Goal: Task Accomplishment & Management: Manage account settings

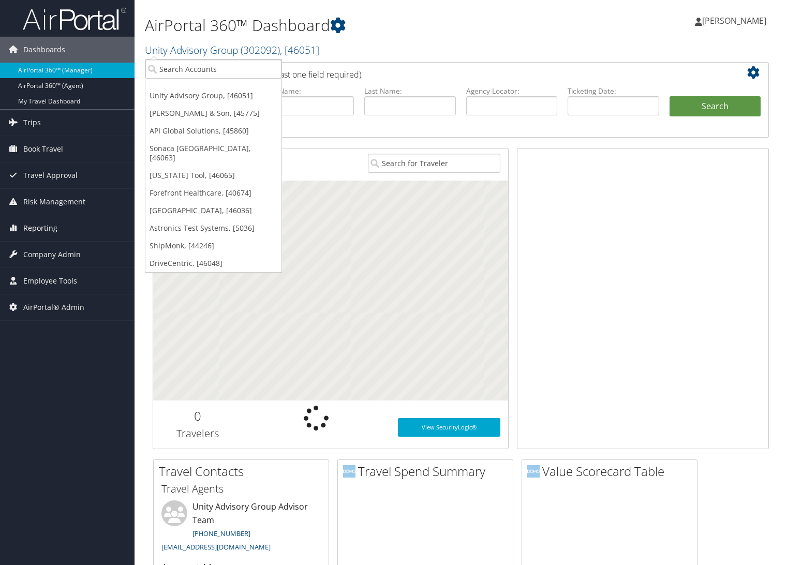
click at [185, 69] on input "search" at bounding box center [213, 69] width 136 height 19
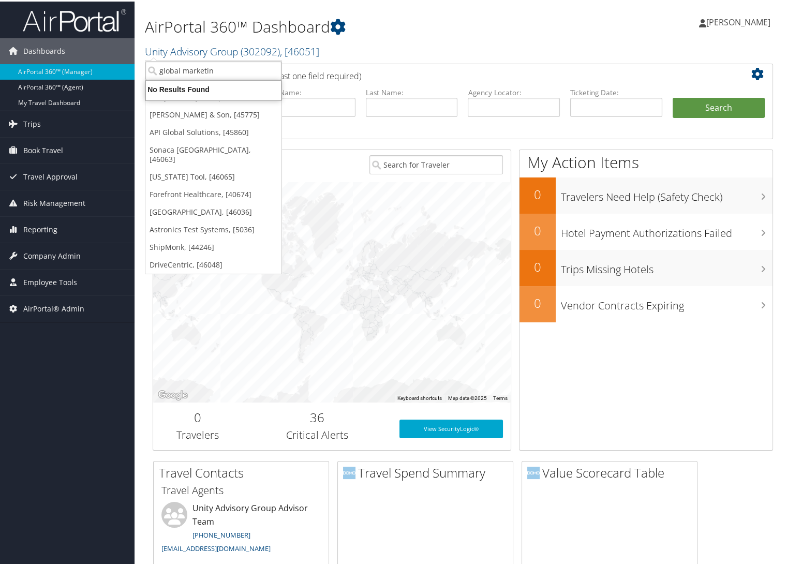
type input "global marketing"
click at [206, 85] on div "Global Marketing Services (GMSDEMO), [37903]" at bounding box center [248, 87] width 216 height 9
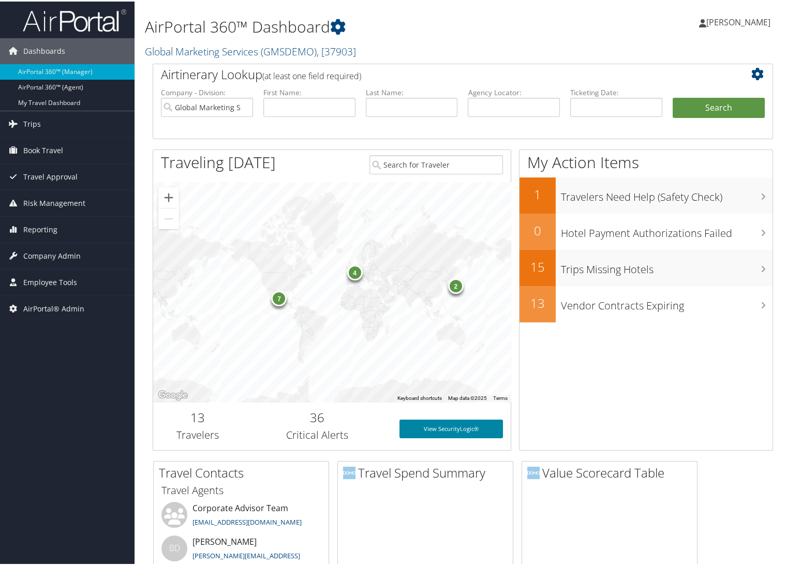
click at [435, 428] on link "View SecurityLogic®" at bounding box center [452, 427] width 104 height 19
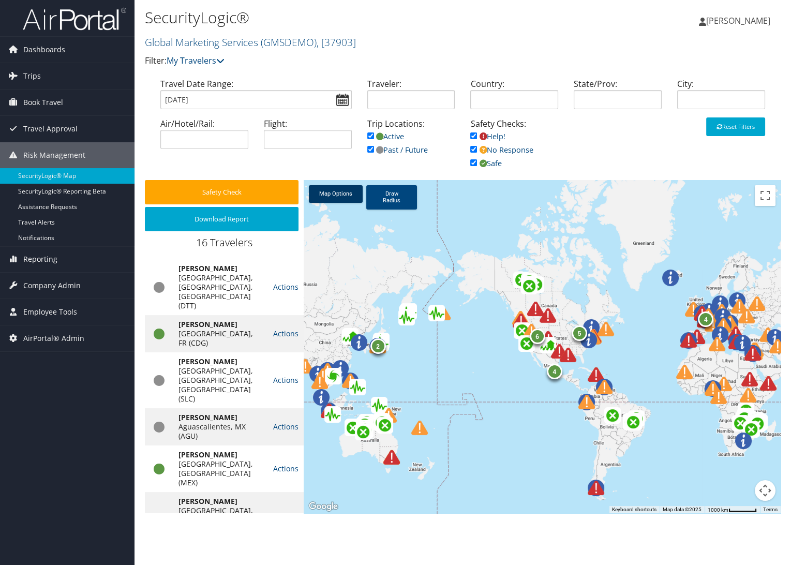
click at [334, 197] on link "Map Options" at bounding box center [336, 194] width 54 height 18
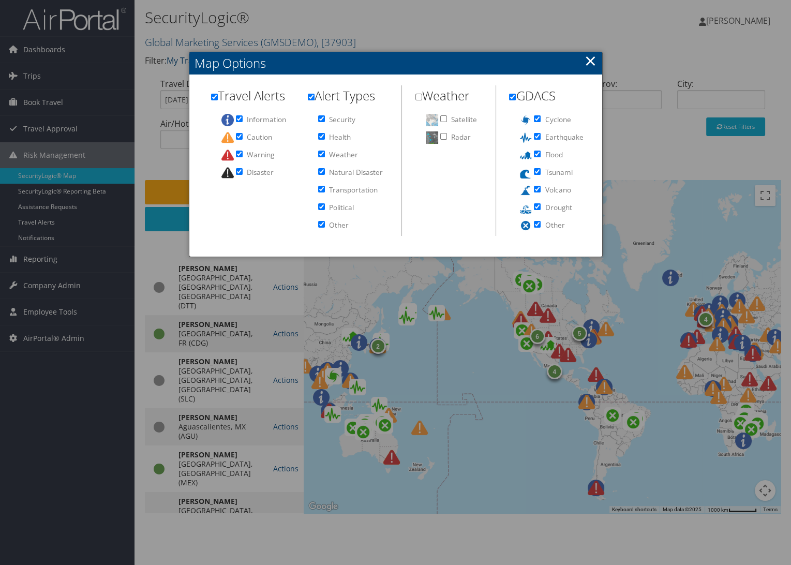
click at [596, 63] on link "×" at bounding box center [591, 60] width 12 height 21
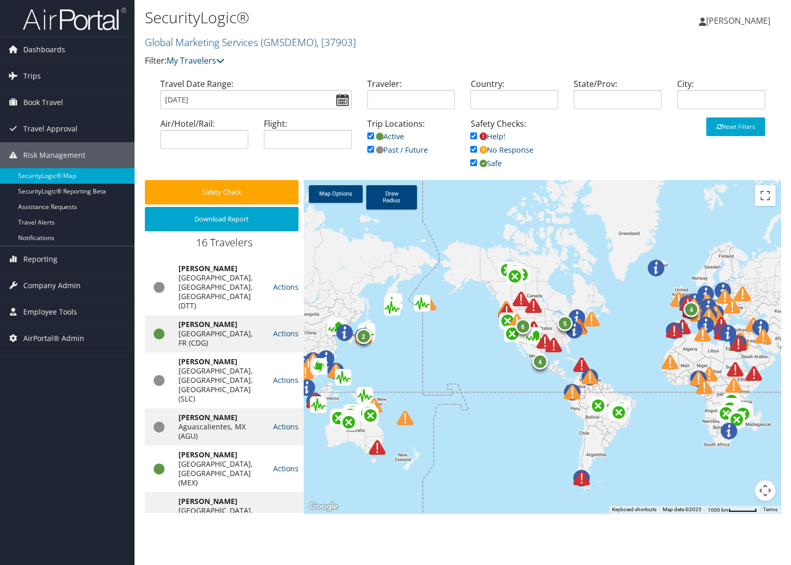
drag, startPoint x: 471, startPoint y: 251, endPoint x: 460, endPoint y: 240, distance: 15.7
click at [460, 240] on div "6 5 4 2 4" at bounding box center [542, 346] width 477 height 333
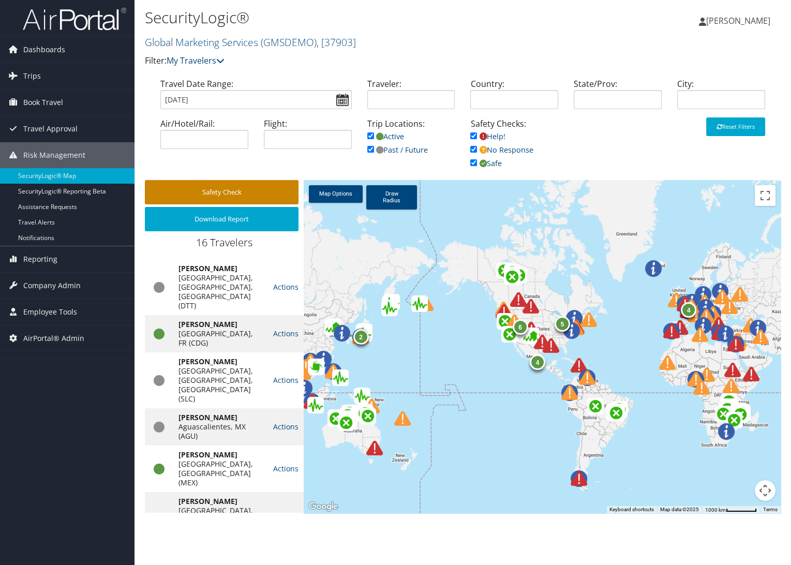
click at [218, 188] on button "Safety Check" at bounding box center [222, 192] width 154 height 24
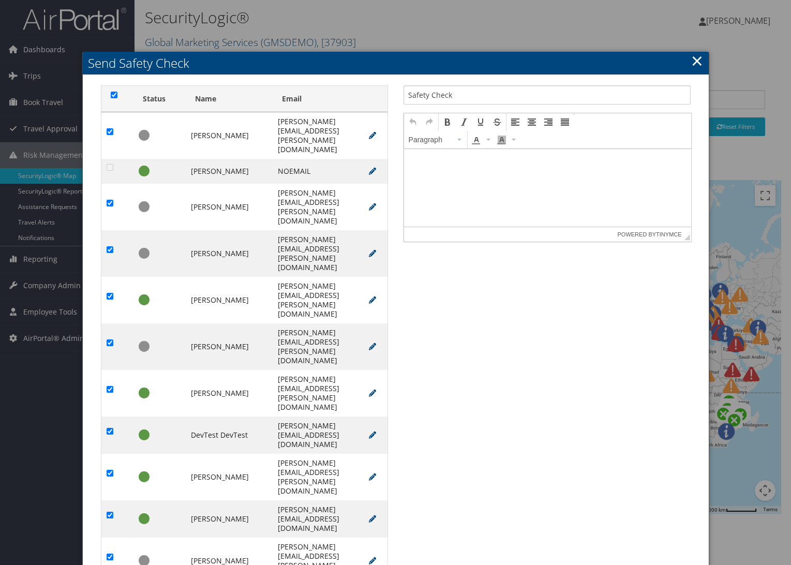
click at [696, 60] on link "×" at bounding box center [697, 60] width 12 height 21
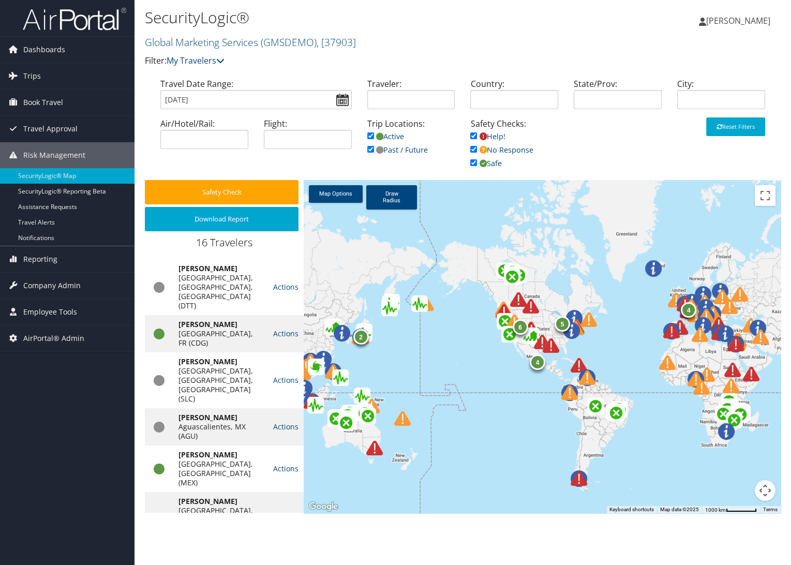
click at [75, 23] on img at bounding box center [75, 19] width 104 height 24
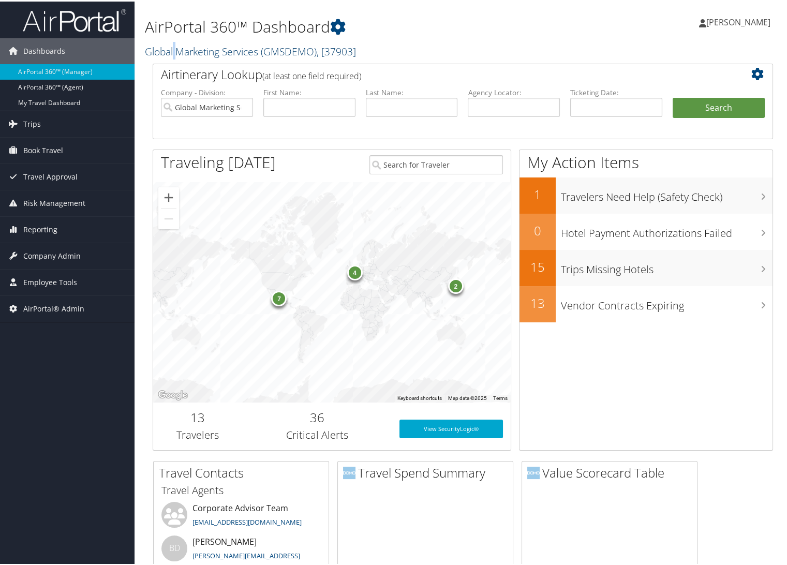
click at [174, 44] on link "Global Marketing Services ( GMSDEMO ) , [ 37903 ]" at bounding box center [250, 50] width 211 height 14
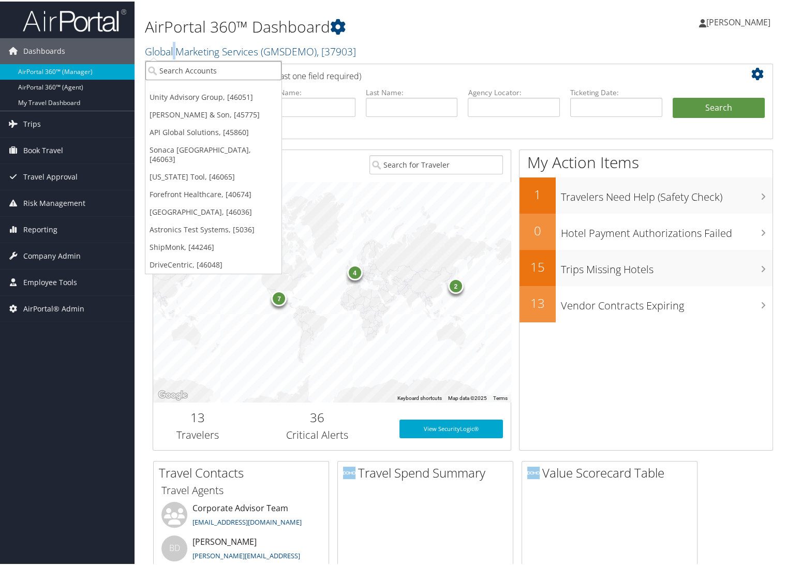
click at [188, 70] on input "search" at bounding box center [213, 69] width 136 height 19
type input "nuvia"
click at [188, 84] on div "Nuvia Smiles (302082), [46000]" at bounding box center [216, 87] width 152 height 9
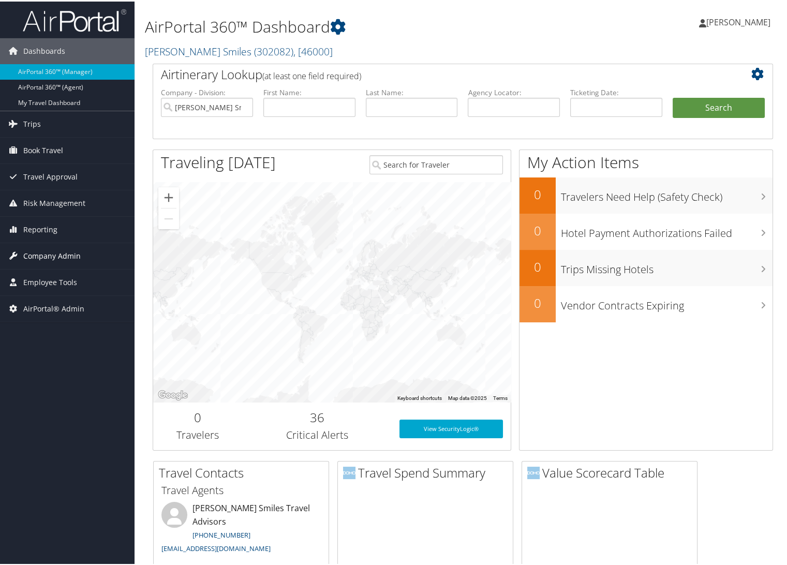
click at [50, 253] on span "Company Admin" at bounding box center [51, 255] width 57 height 26
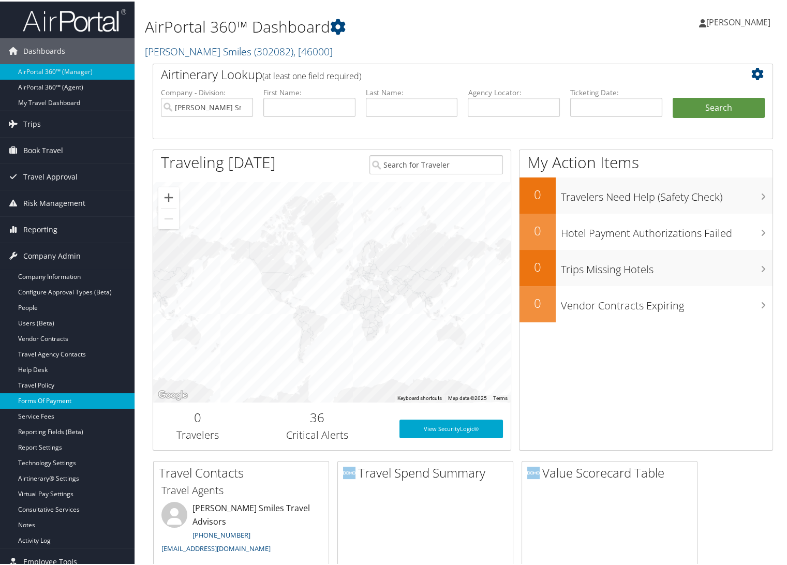
click at [48, 400] on link "Forms Of Payment" at bounding box center [67, 400] width 135 height 16
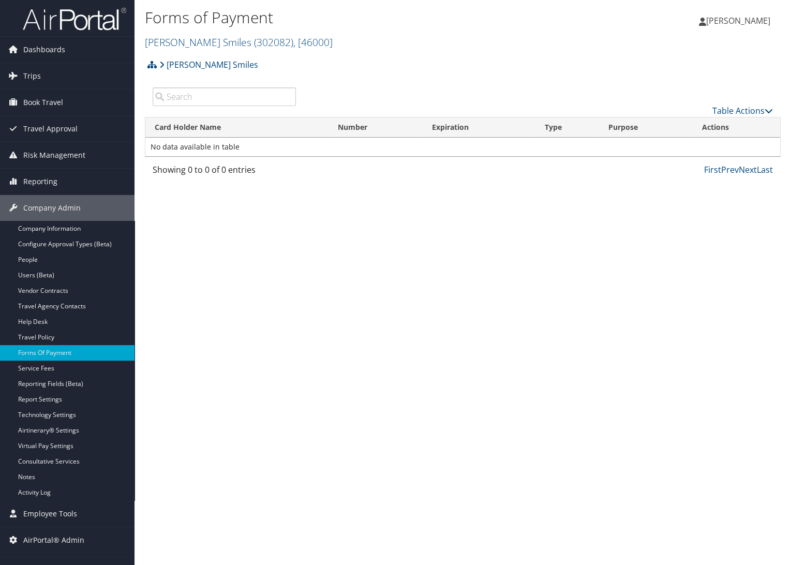
click at [728, 117] on table "Card Holder Name Number Expiration Type Purpose Actions No data available in ta…" at bounding box center [463, 137] width 636 height 40
click at [729, 109] on link "Table Actions" at bounding box center [743, 110] width 61 height 11
click at [729, 122] on link "New Record" at bounding box center [708, 126] width 136 height 18
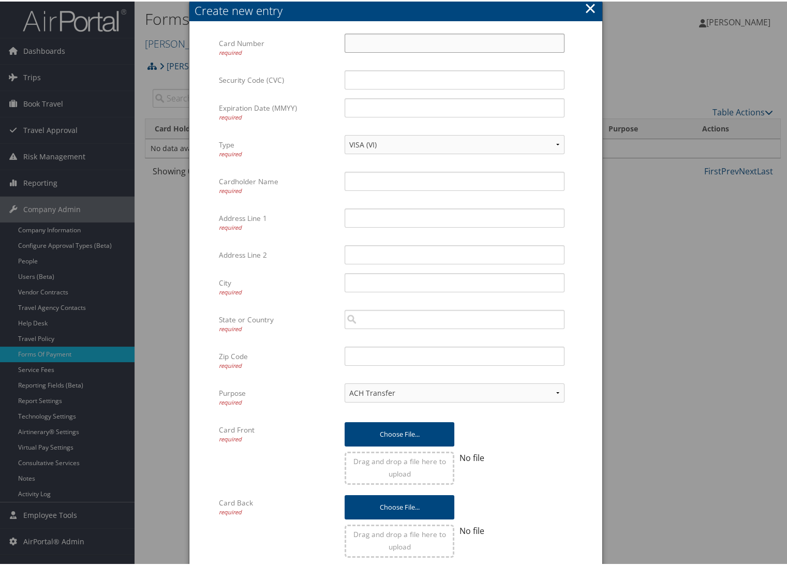
click at [395, 38] on input "Card Number required" at bounding box center [455, 41] width 220 height 19
click at [374, 39] on input "Card Number required" at bounding box center [455, 41] width 220 height 19
paste input "[CREDIT_CARD_NUMBER]"
type input "[CREDIT_CARD_NUMBER]"
click at [358, 86] on input "Security Code (CVC)" at bounding box center [455, 78] width 220 height 19
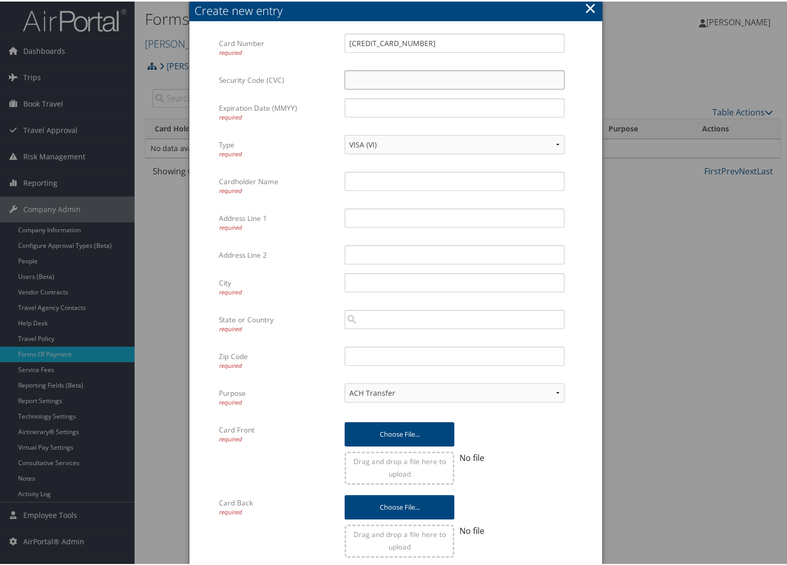
paste input "525"
type input "525"
click at [531, 111] on input "Expiration Date (MMYY) required" at bounding box center [455, 106] width 220 height 19
type input "0830"
click at [475, 187] on input "Cardholder Name required" at bounding box center [455, 179] width 220 height 19
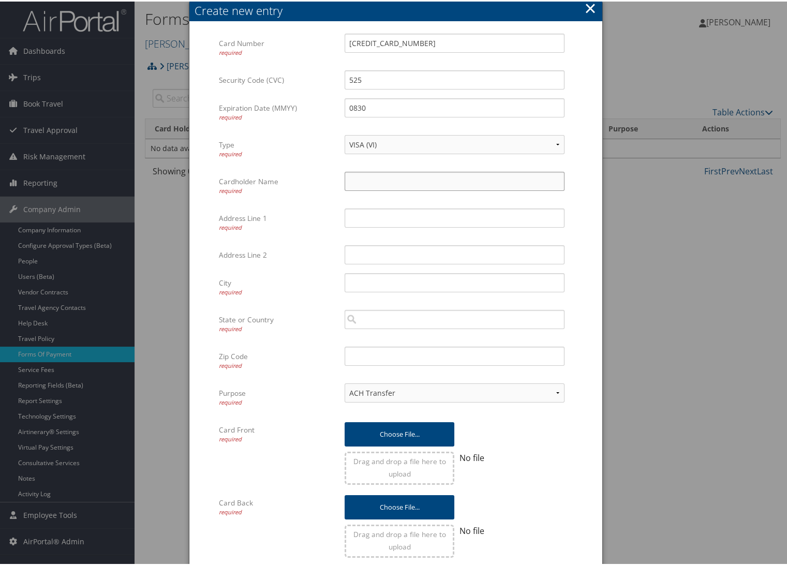
click at [376, 172] on input "Cardholder Name required" at bounding box center [455, 179] width 220 height 19
paste input "[PERSON_NAME]"
type input "[PERSON_NAME]"
click at [464, 49] on input "[CREDIT_CARD_NUMBER]" at bounding box center [455, 41] width 220 height 19
type input "[CREDIT_CARD_NUMBER]"
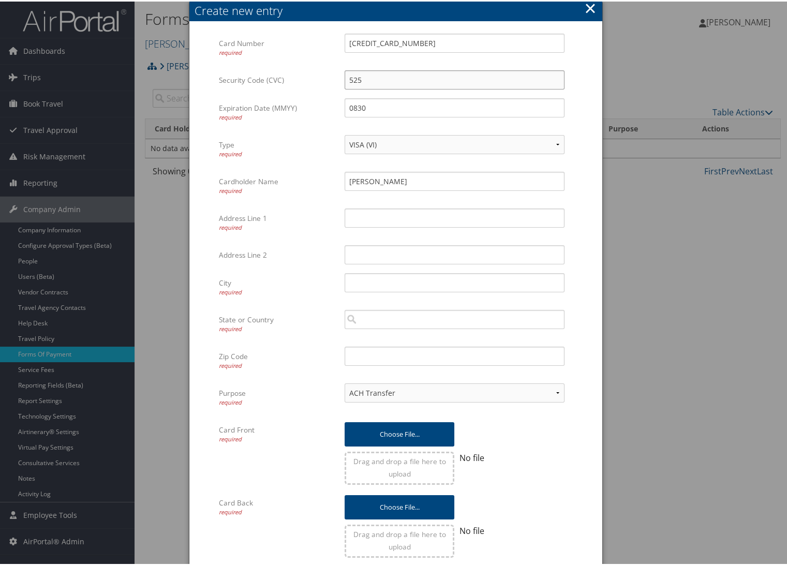
click at [474, 85] on input "525" at bounding box center [455, 78] width 220 height 19
click at [391, 215] on input "Address Line 1 required" at bounding box center [455, 216] width 220 height 19
paste input "[STREET_ADDRESS]"
type input "[STREET_ADDRESS]"
click at [355, 285] on input "City required" at bounding box center [455, 281] width 220 height 19
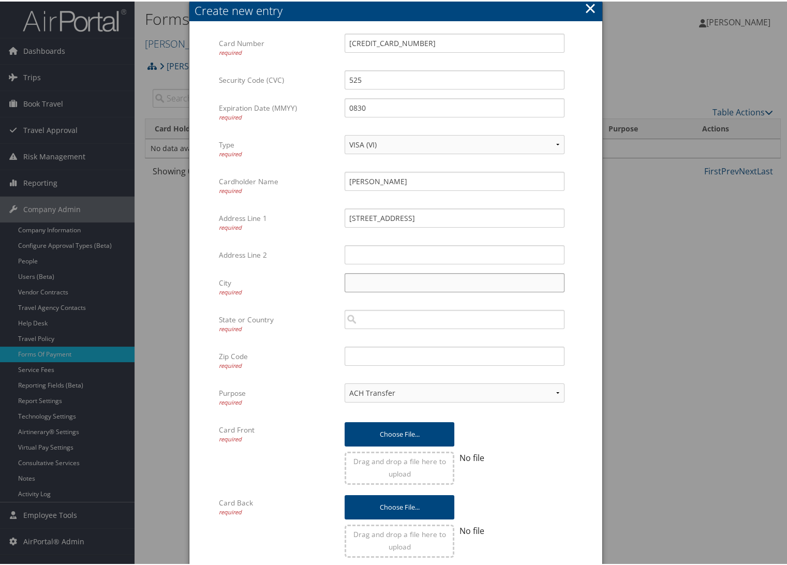
paste input "[GEOGRAPHIC_DATA]"
type input "[GEOGRAPHIC_DATA]"
click at [512, 318] on input "search" at bounding box center [455, 317] width 220 height 19
paste input "UT"
click at [445, 350] on div "Region" at bounding box center [455, 348] width 216 height 10
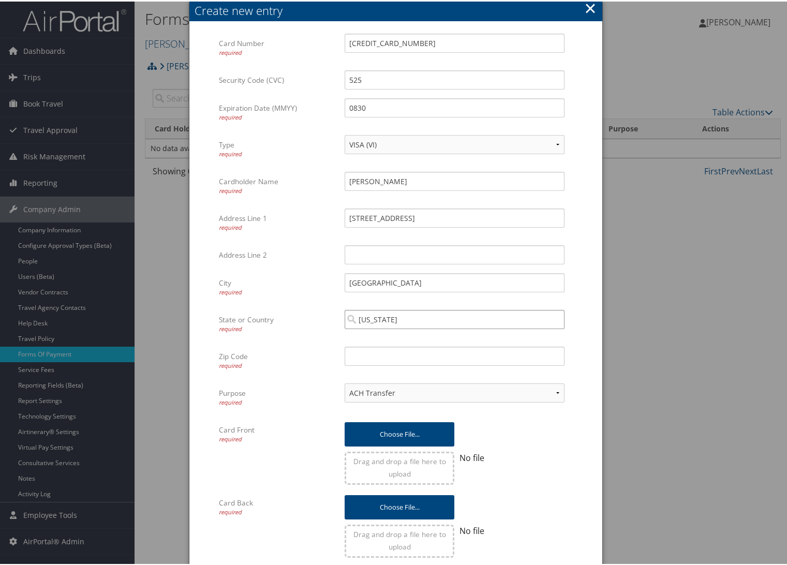
type input "[US_STATE]"
click at [362, 362] on input "Zip Code required" at bounding box center [455, 354] width 220 height 19
paste input "84121"
type input "84121"
click at [567, 423] on div "Choose file... Drag and drop a file here to upload No file Multiple values The …" at bounding box center [454, 455] width 235 height 73
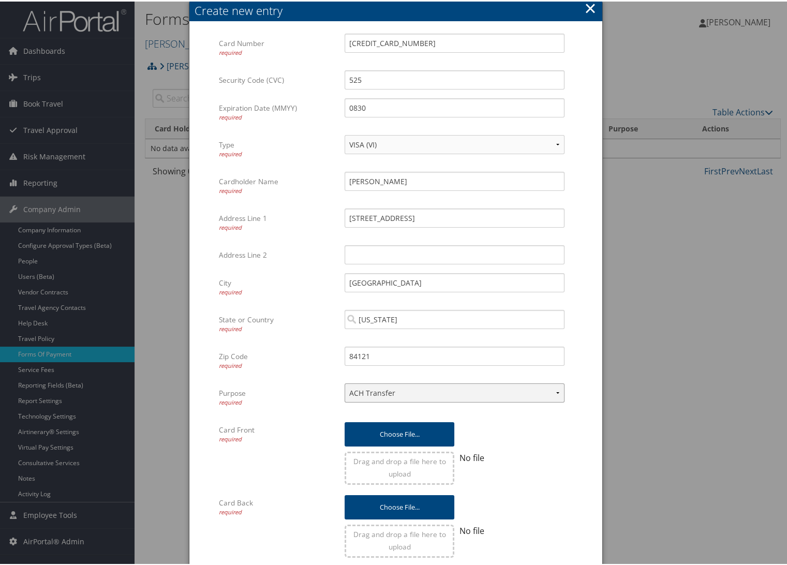
click at [523, 393] on select "ACH Transfer Cash / Check (AR) Corporate Credit Card Ghost Credit Card Hotel Gu…" at bounding box center [455, 391] width 220 height 19
select select "2"
click at [345, 382] on select "ACH Transfer Cash / Check (AR) Corporate Credit Card Ghost Credit Card Hotel Gu…" at bounding box center [455, 391] width 220 height 19
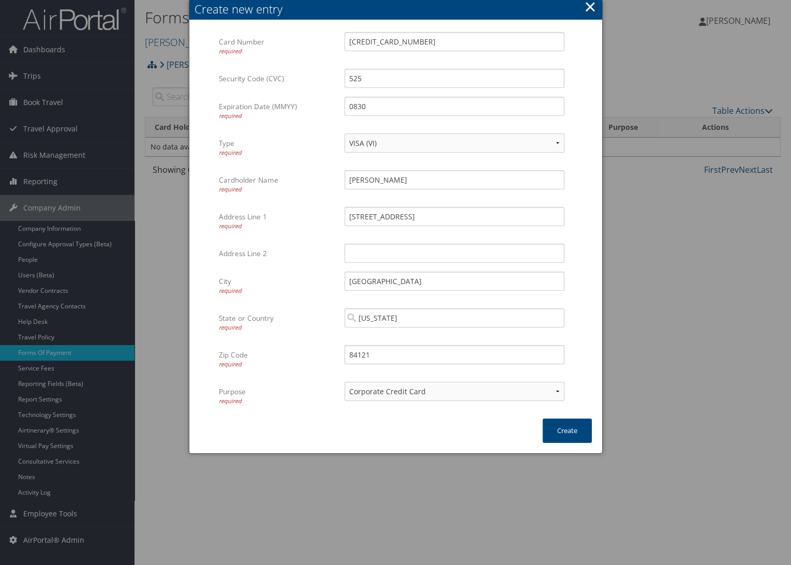
click at [470, 433] on div "× Create new entry Card Number required [CREDIT_CARD_NUMBER] Multiple values Th…" at bounding box center [396, 227] width 414 height 454
click at [579, 437] on button "Create" at bounding box center [567, 431] width 49 height 24
